Goal: Task Accomplishment & Management: Complete application form

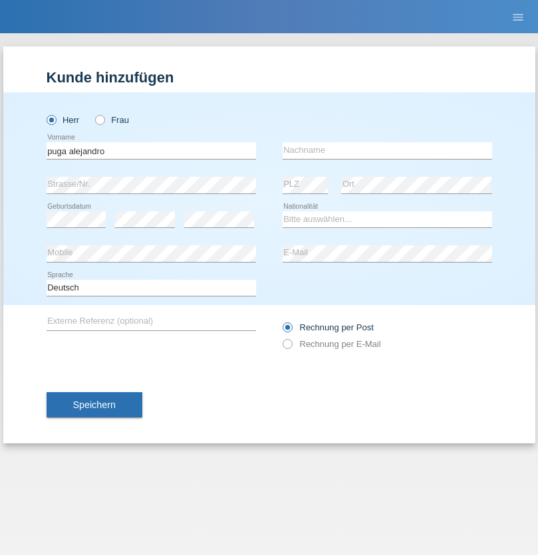
type input "puga alejandro"
click at [387, 150] on input "text" at bounding box center [388, 150] width 210 height 17
type input "puga alejandro"
select select "CH"
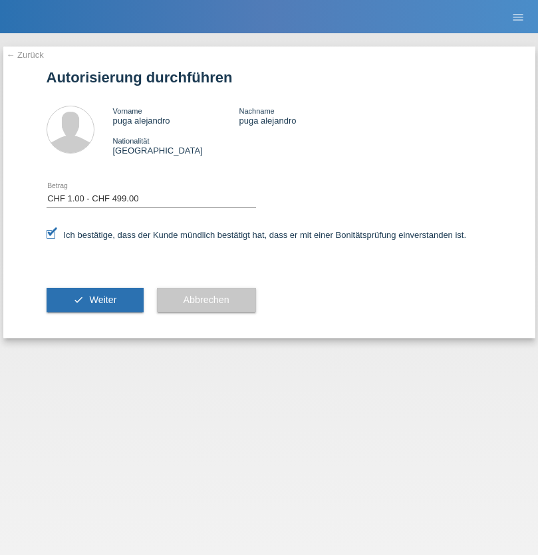
select select "1"
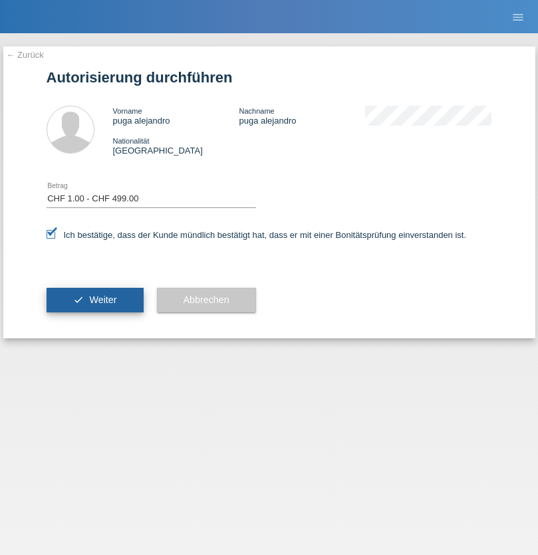
click at [94, 300] on span "Weiter" at bounding box center [102, 300] width 27 height 11
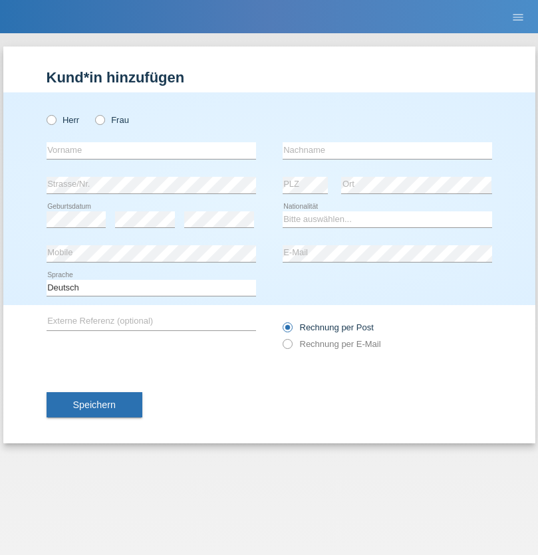
radio input "true"
click at [151, 150] on input "text" at bounding box center [152, 150] width 210 height 17
type input "Naim"
click at [387, 150] on input "text" at bounding box center [388, 150] width 210 height 17
type input "[PERSON_NAME]"
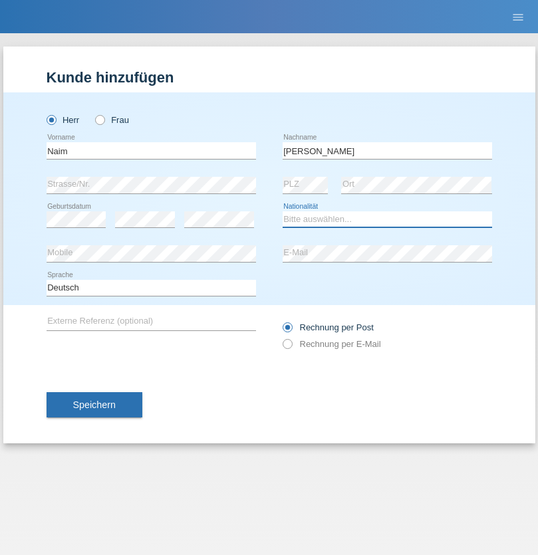
select select "CH"
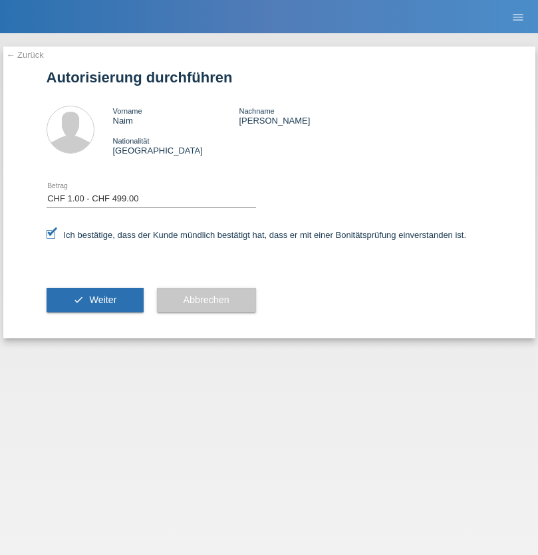
select select "1"
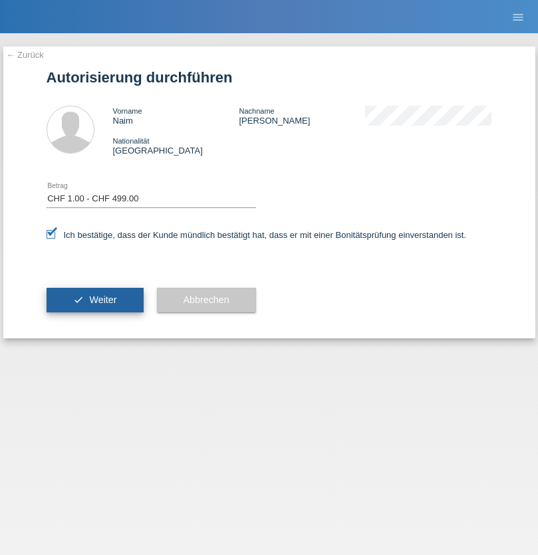
click at [94, 300] on span "Weiter" at bounding box center [102, 300] width 27 height 11
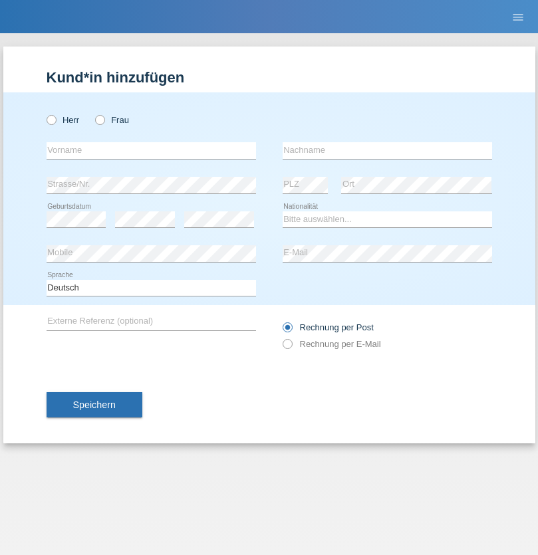
radio input "true"
click at [151, 150] on input "text" at bounding box center [152, 150] width 210 height 17
type input "[PERSON_NAME]"
click at [387, 150] on input "text" at bounding box center [388, 150] width 210 height 17
type input "Sosic"
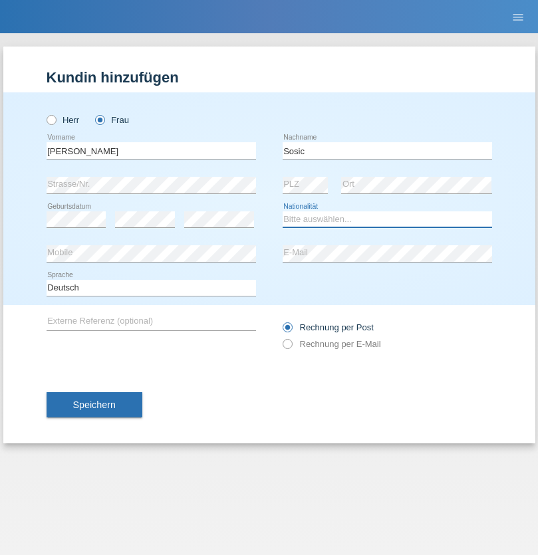
select select "RS"
select select "C"
select select "29"
select select "05"
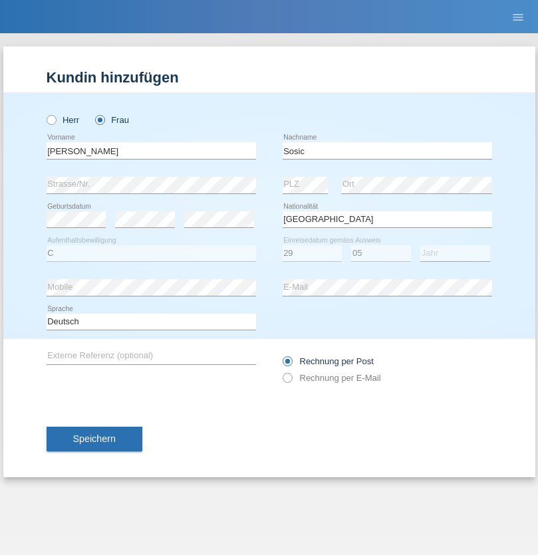
select select "2021"
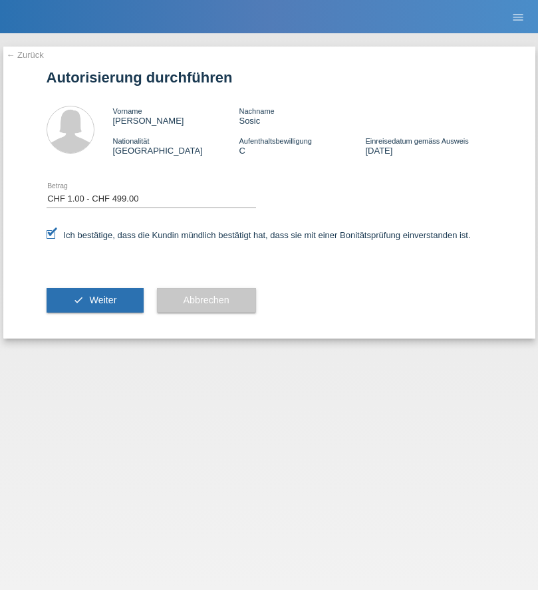
select select "1"
click at [94, 300] on span "Weiter" at bounding box center [102, 300] width 27 height 11
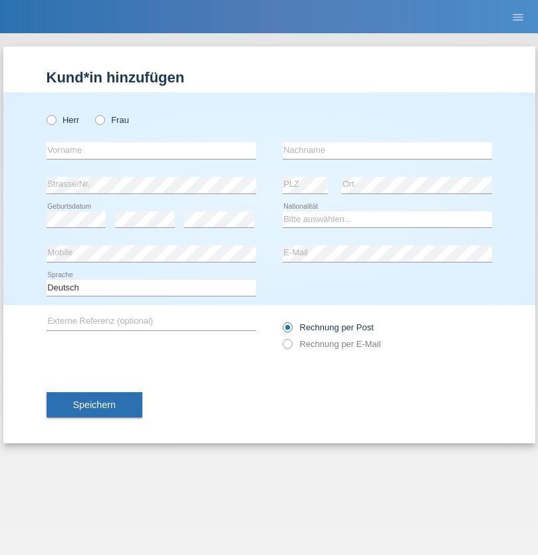
radio input "true"
click at [151, 150] on input "text" at bounding box center [152, 150] width 210 height 17
type input "[PERSON_NAME]"
click at [387, 150] on input "text" at bounding box center [388, 150] width 210 height 17
type input "KAÇAR"
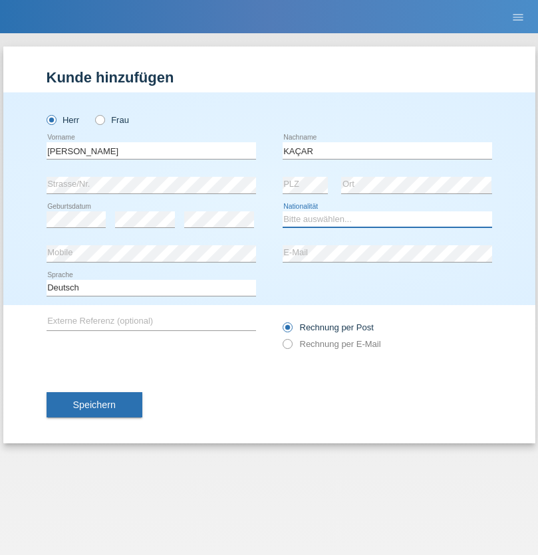
select select "TR"
select select "C"
select select "06"
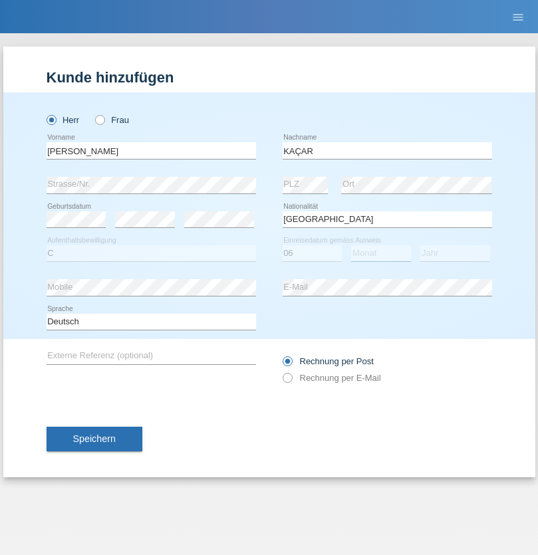
select select "04"
select select "1981"
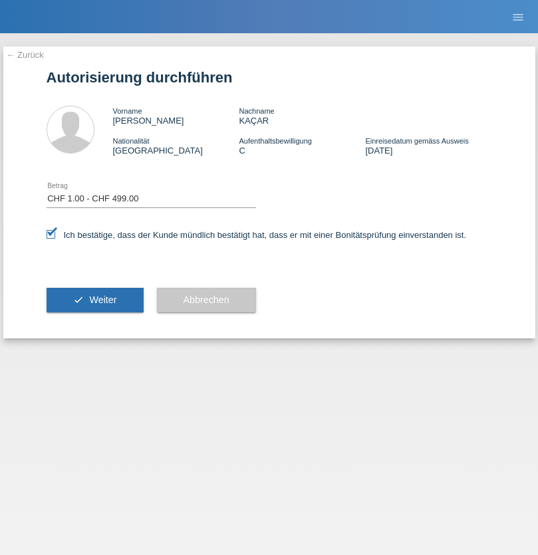
select select "1"
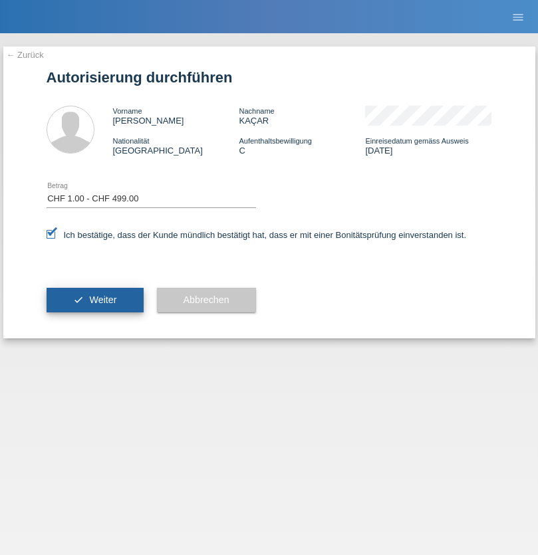
click at [94, 300] on span "Weiter" at bounding box center [102, 300] width 27 height 11
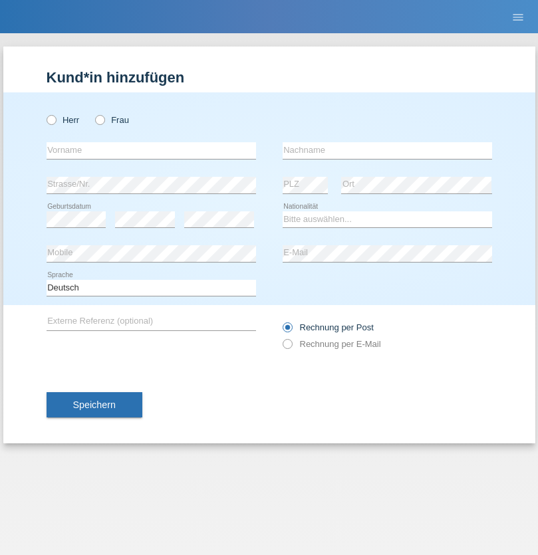
radio input "true"
click at [151, 150] on input "text" at bounding box center [152, 150] width 210 height 17
type input "Lucian Marian victor"
click at [387, 150] on input "text" at bounding box center [388, 150] width 210 height 17
type input "Prita"
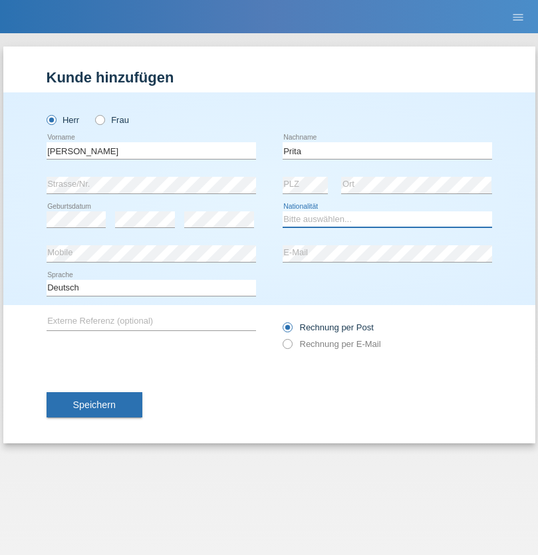
select select "OM"
select select "C"
select select "25"
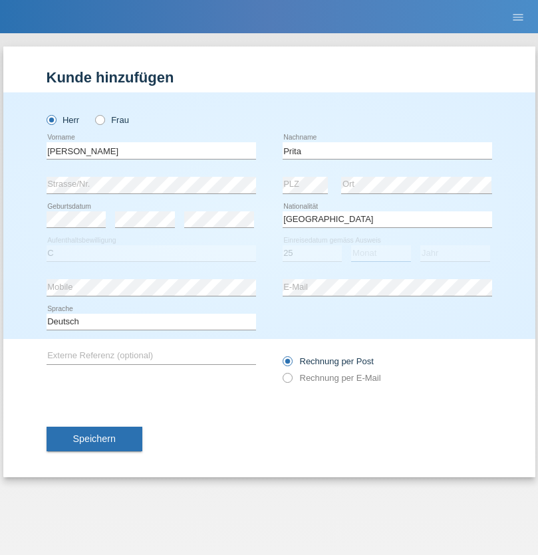
select select "09"
select select "2021"
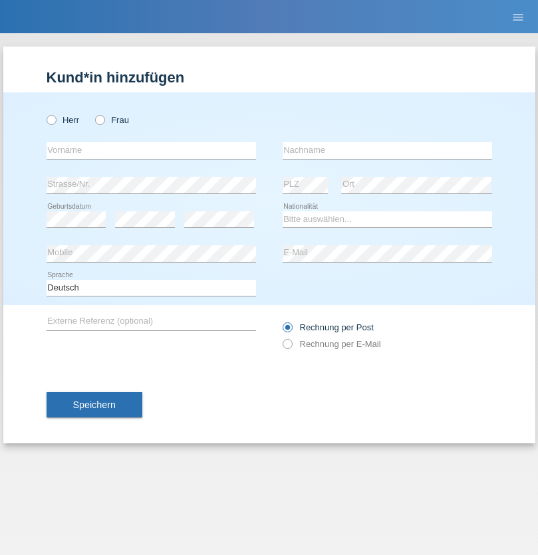
radio input "true"
click at [151, 150] on input "text" at bounding box center [152, 150] width 210 height 17
type input "Marwan"
click at [387, 150] on input "text" at bounding box center [388, 150] width 210 height 17
type input "El hajjaoui"
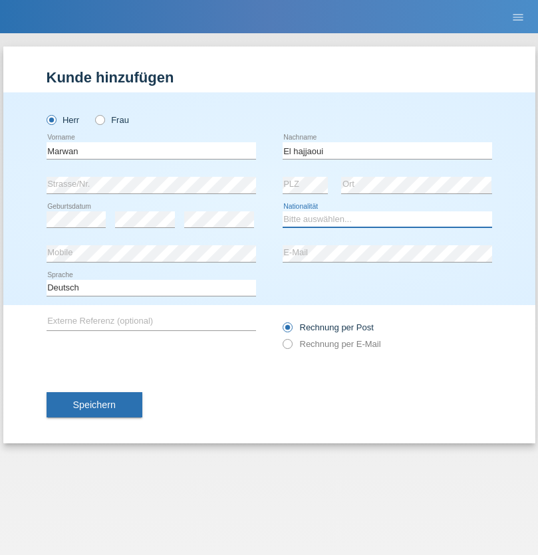
select select "CH"
